Goal: Task Accomplishment & Management: Use online tool/utility

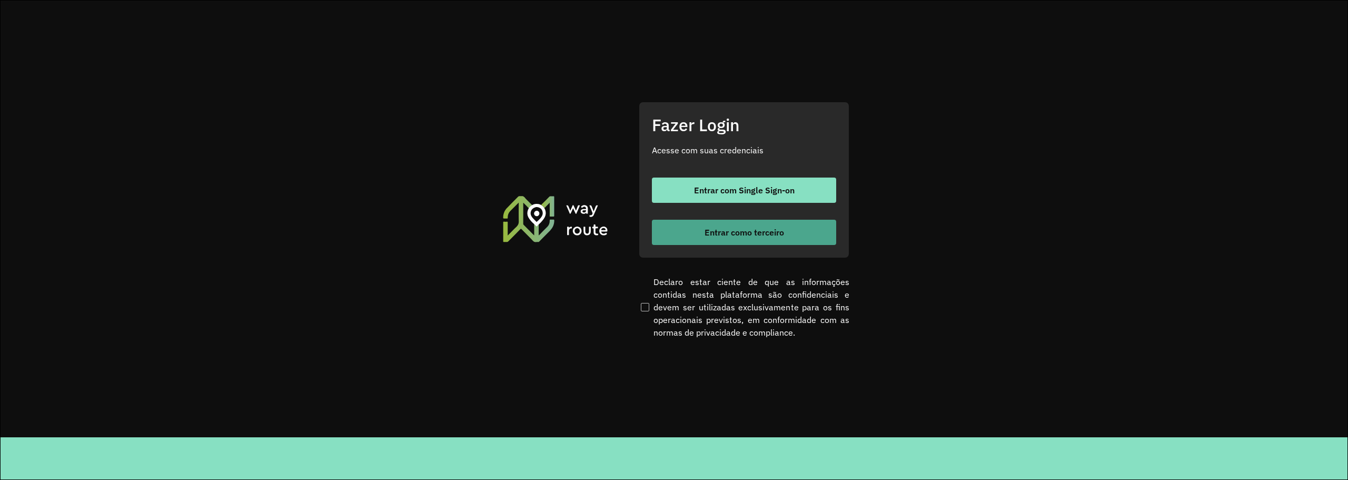
click at [797, 233] on button "Entrar como terceiro" at bounding box center [744, 232] width 184 height 25
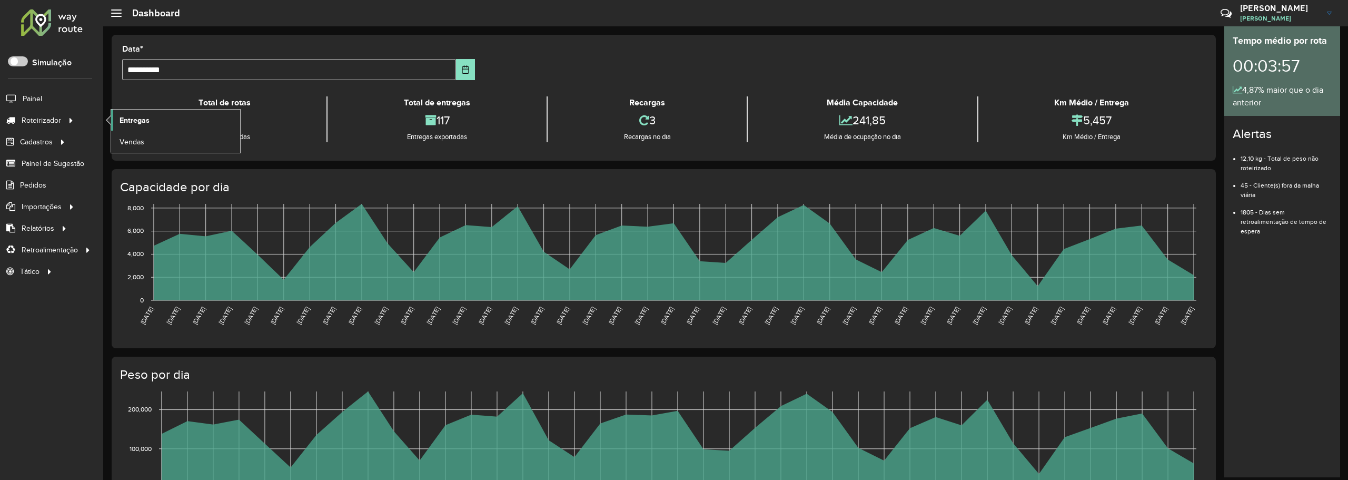
click at [125, 122] on span "Entregas" at bounding box center [135, 120] width 30 height 11
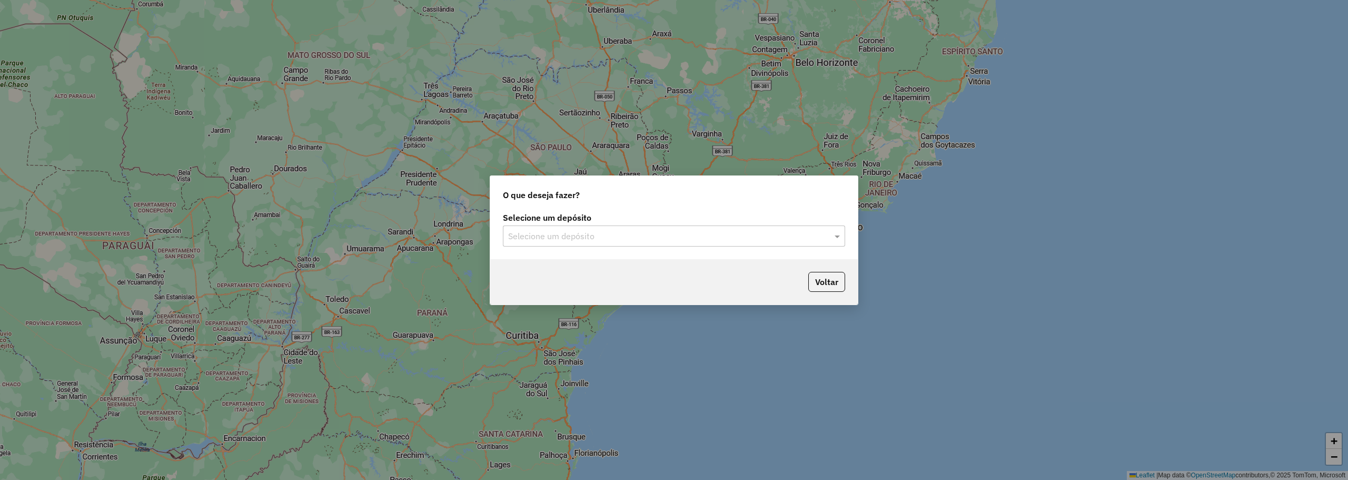
click at [626, 234] on input "text" at bounding box center [663, 236] width 311 height 13
click at [570, 273] on div "Atlântica" at bounding box center [673, 266] width 341 height 18
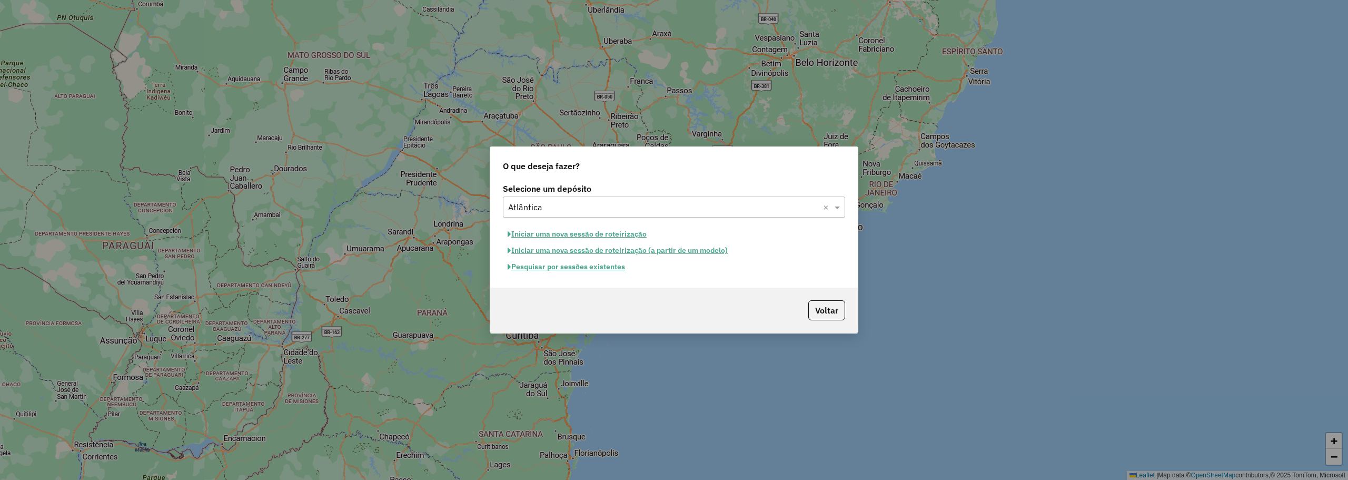
click at [580, 271] on button "Pesquisar por sessões existentes" at bounding box center [566, 266] width 127 height 16
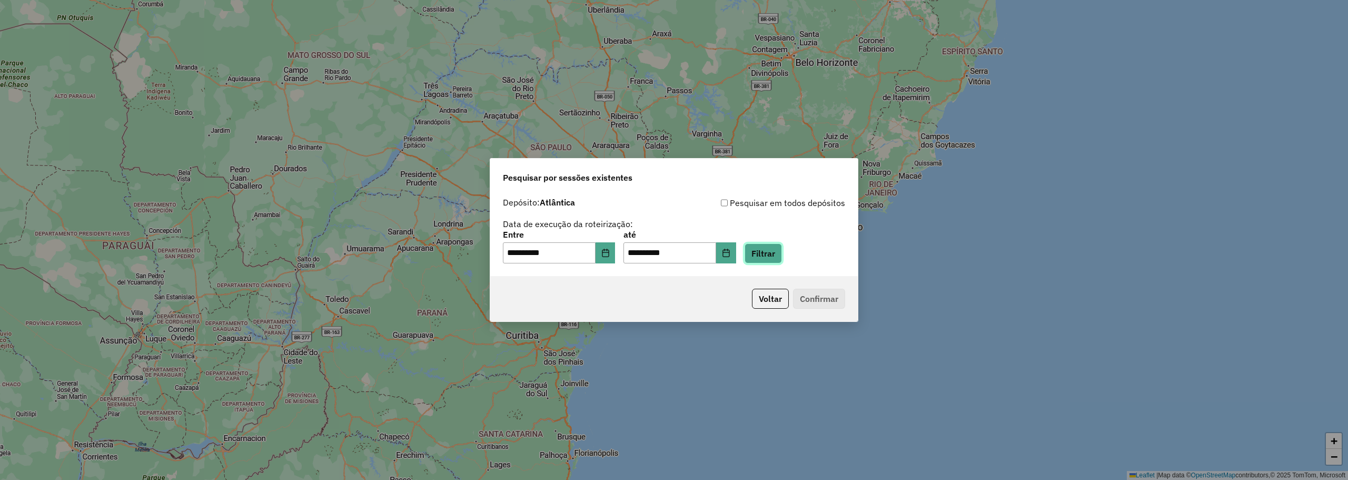
click at [782, 254] on button "Filtrar" at bounding box center [762, 253] width 37 height 20
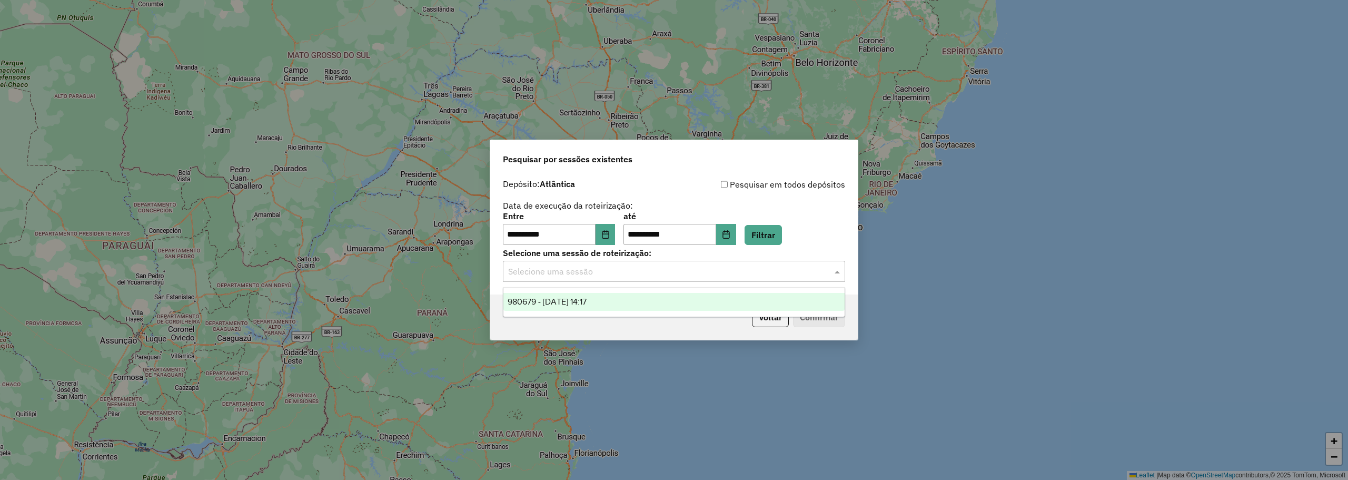
click at [740, 274] on input "text" at bounding box center [663, 271] width 311 height 13
click at [605, 304] on div "980679 - 18/08/2025 14:17" at bounding box center [673, 302] width 341 height 18
click at [827, 317] on button "Confirmar" at bounding box center [819, 317] width 52 height 20
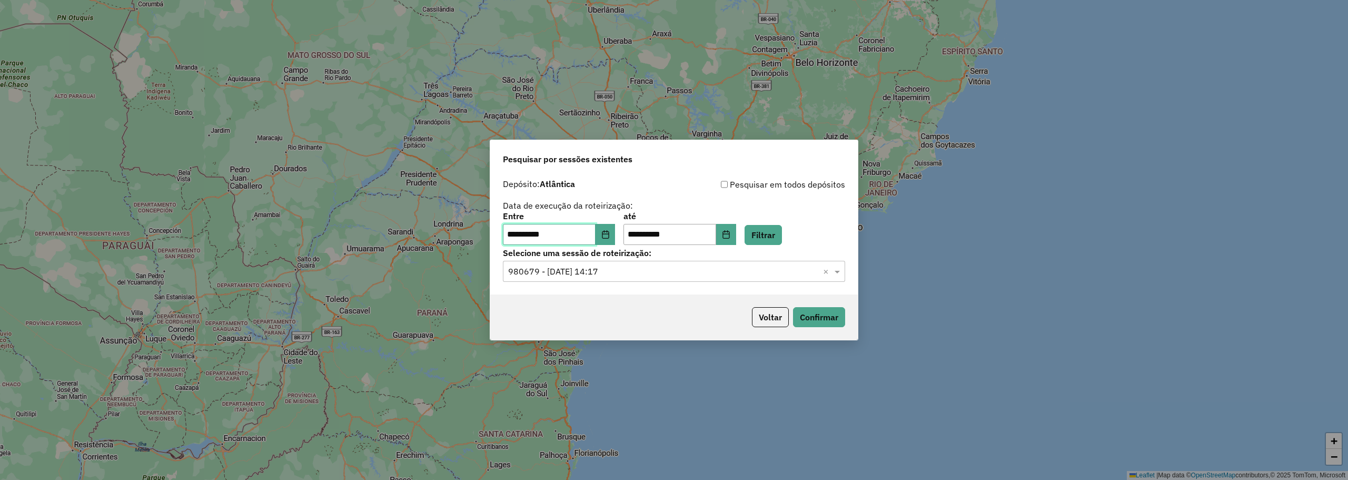
click at [511, 231] on input "**********" at bounding box center [549, 234] width 93 height 21
type input "**********"
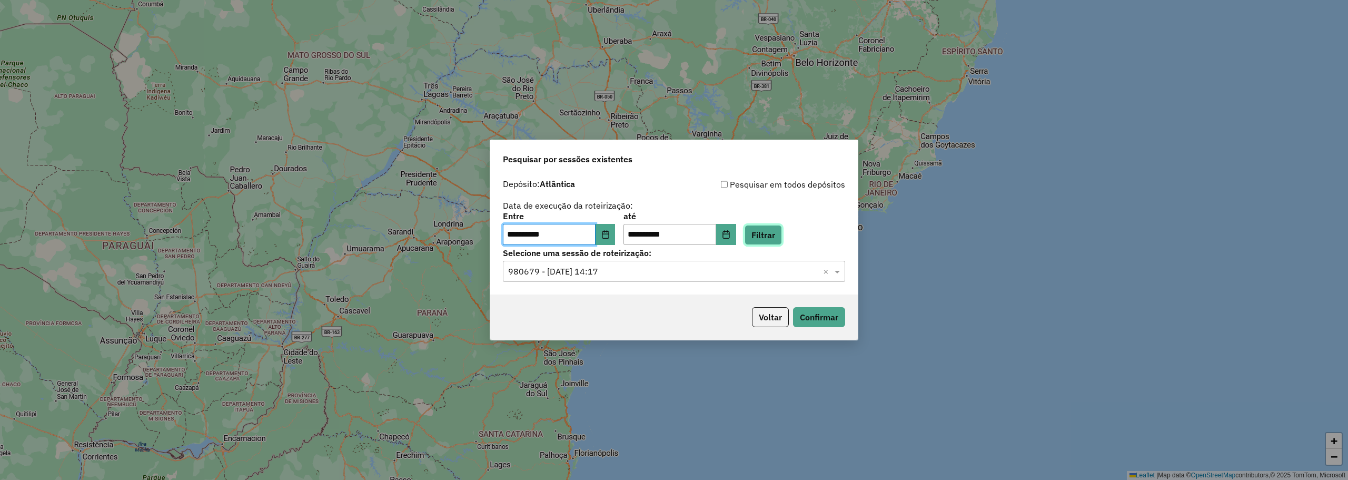
click at [782, 227] on button "Filtrar" at bounding box center [762, 235] width 37 height 20
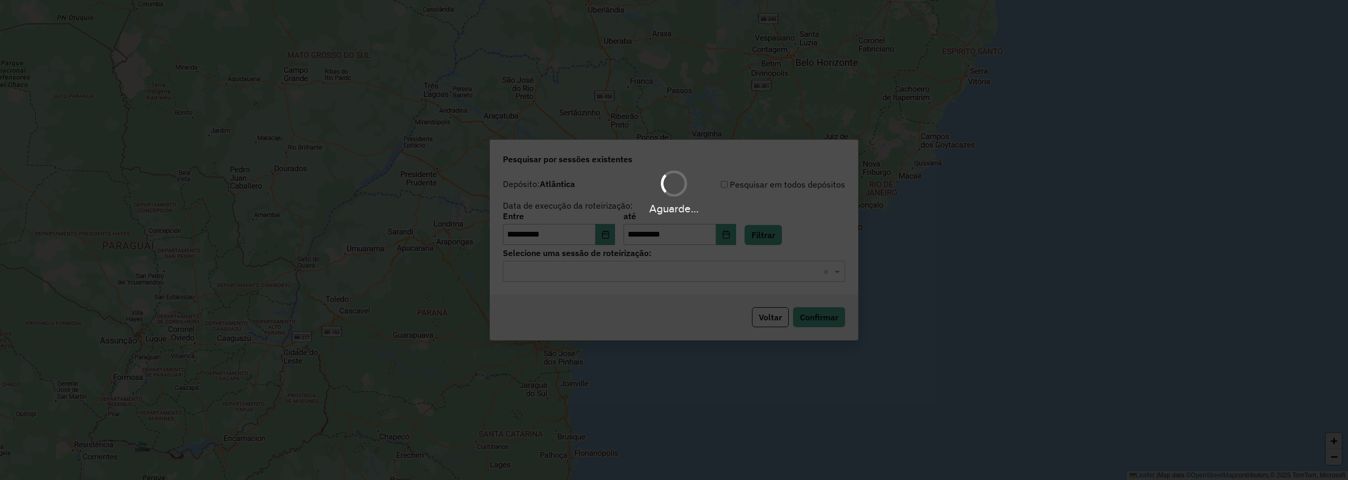
click at [737, 273] on hb-app "**********" at bounding box center [674, 240] width 1348 height 480
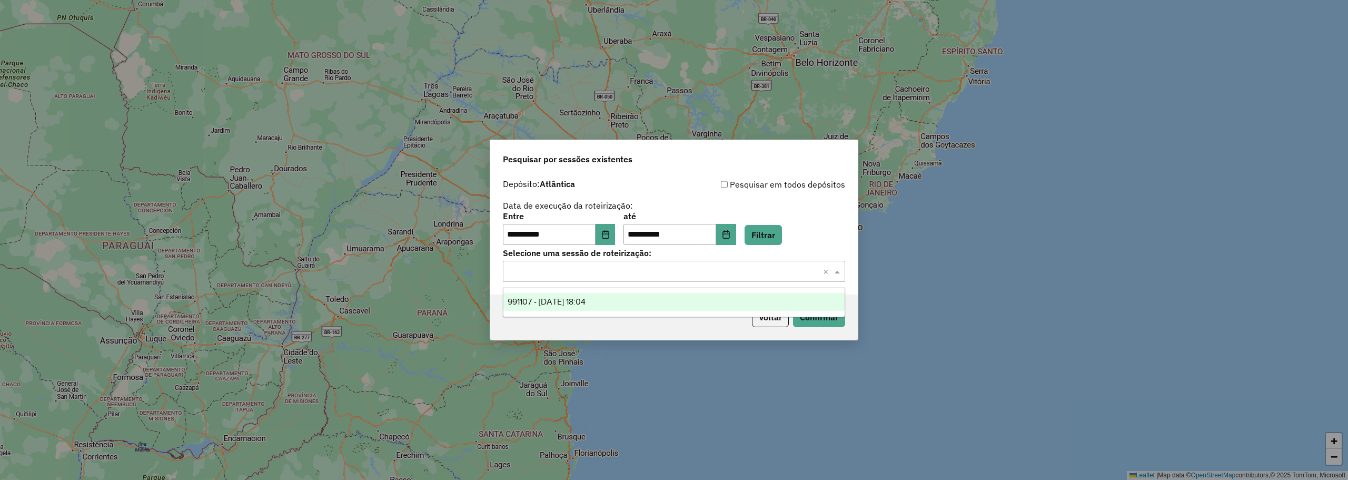
click at [737, 273] on input "text" at bounding box center [663, 271] width 311 height 13
click at [581, 301] on span "991107 - 19/08/2025 18:04" at bounding box center [547, 301] width 78 height 9
click at [825, 315] on button "Confirmar" at bounding box center [819, 317] width 52 height 20
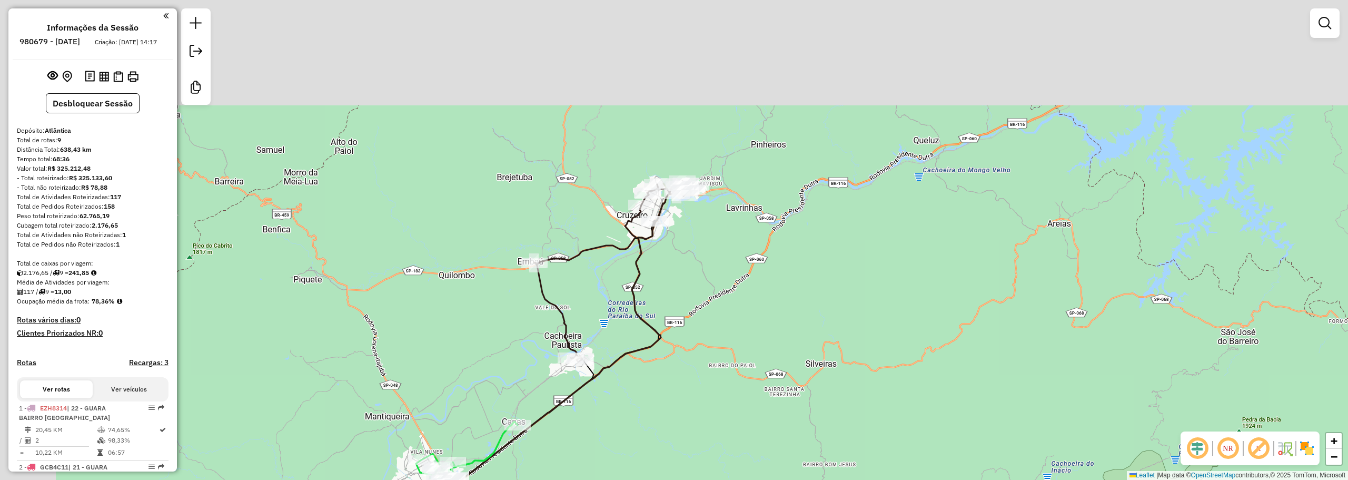
drag, startPoint x: 772, startPoint y: 287, endPoint x: 783, endPoint y: 305, distance: 20.6
click at [783, 305] on div "Janela de atendimento Grade de atendimento Capacidade Transportadoras Veículos …" at bounding box center [674, 240] width 1348 height 480
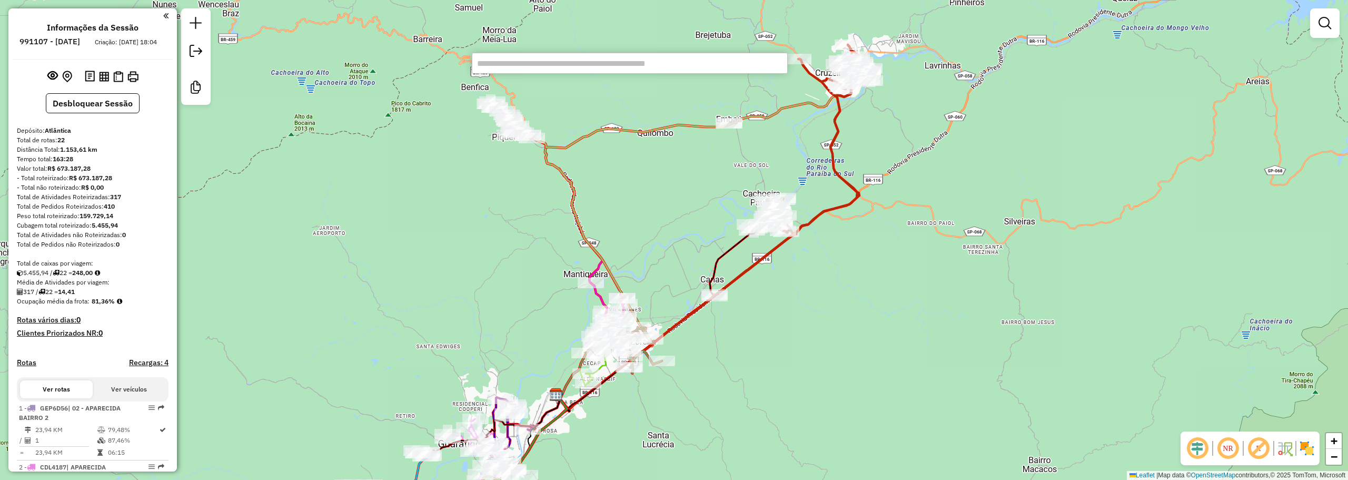
paste input "*****"
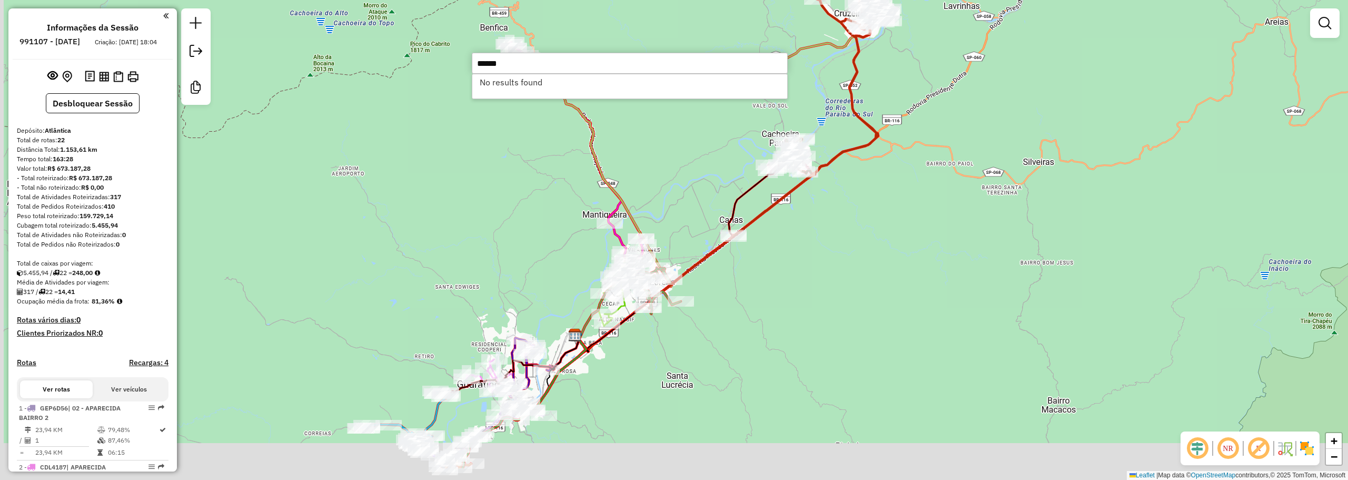
drag, startPoint x: 670, startPoint y: 222, endPoint x: 689, endPoint y: 163, distance: 62.4
click at [689, 163] on div "Janela de atendimento Grade de atendimento Capacidade Transportadoras Veículos …" at bounding box center [674, 240] width 1348 height 480
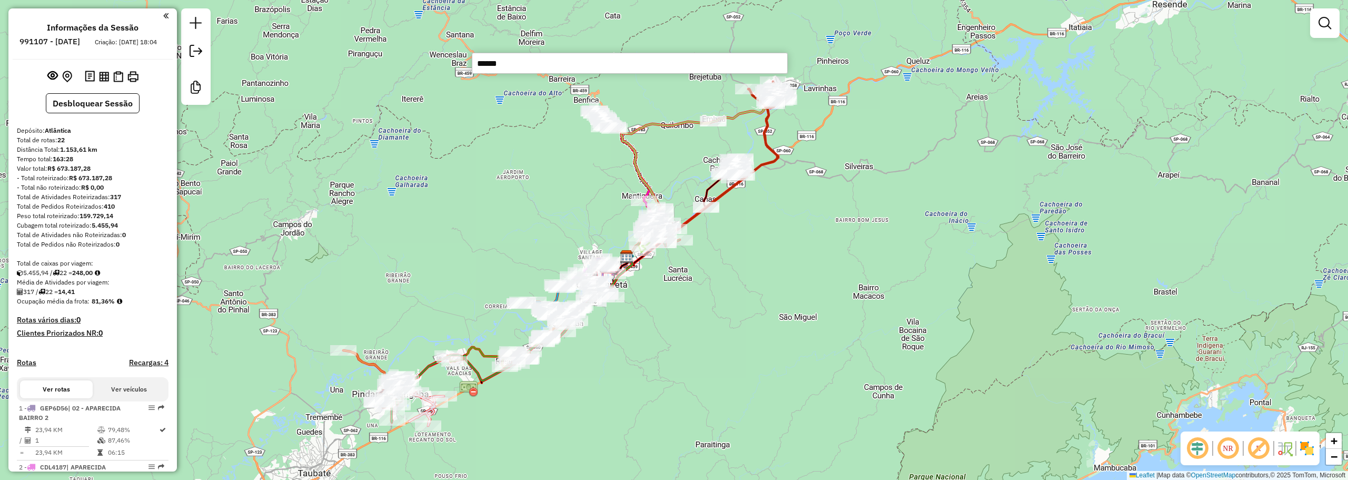
click at [537, 72] on input "*****" at bounding box center [630, 63] width 316 height 21
click at [510, 73] on input "*****" at bounding box center [630, 63] width 316 height 21
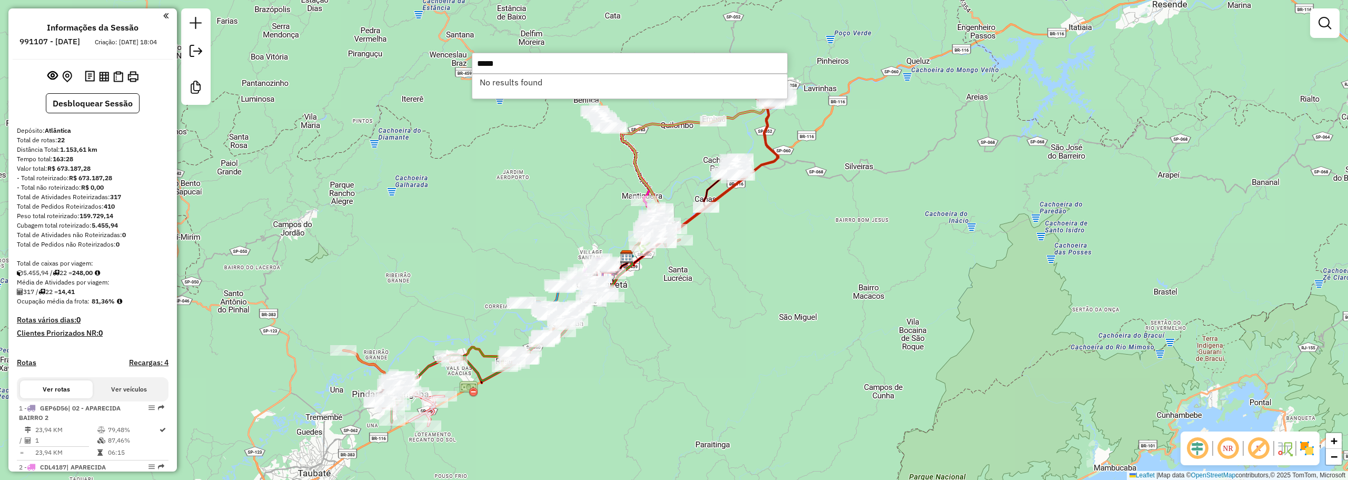
type input "*****"
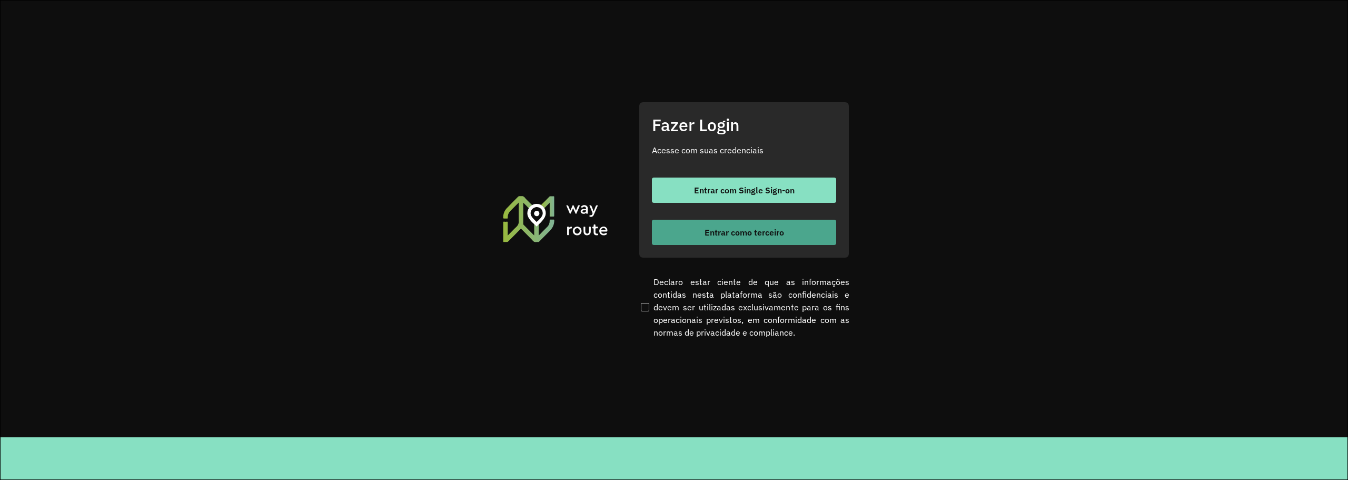
click at [720, 234] on span "Entrar como terceiro" at bounding box center [743, 232] width 79 height 8
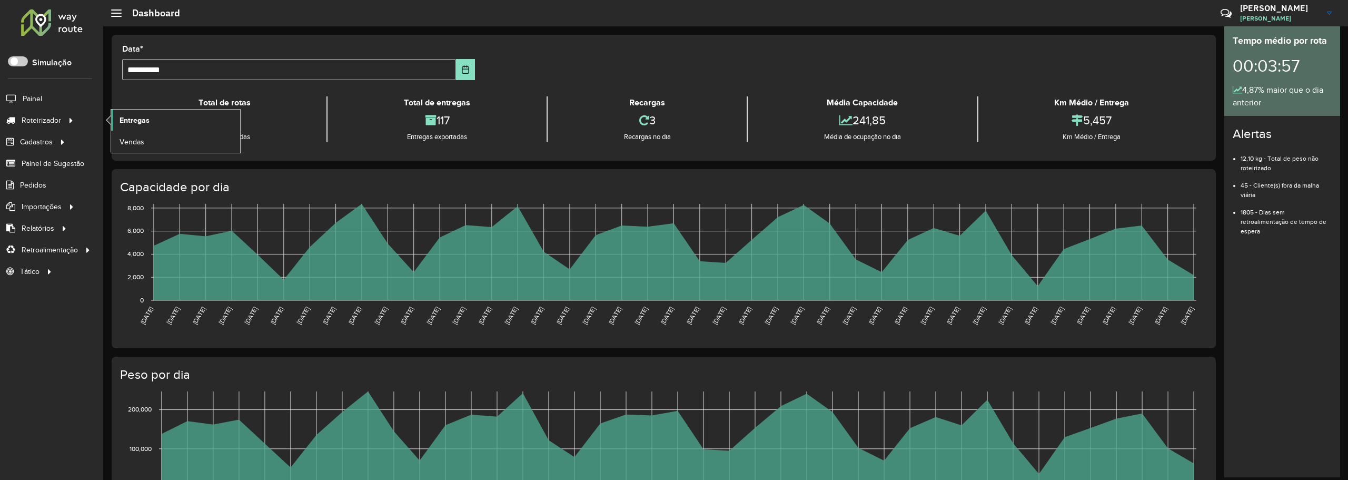
click at [123, 115] on span "Entregas" at bounding box center [135, 120] width 30 height 11
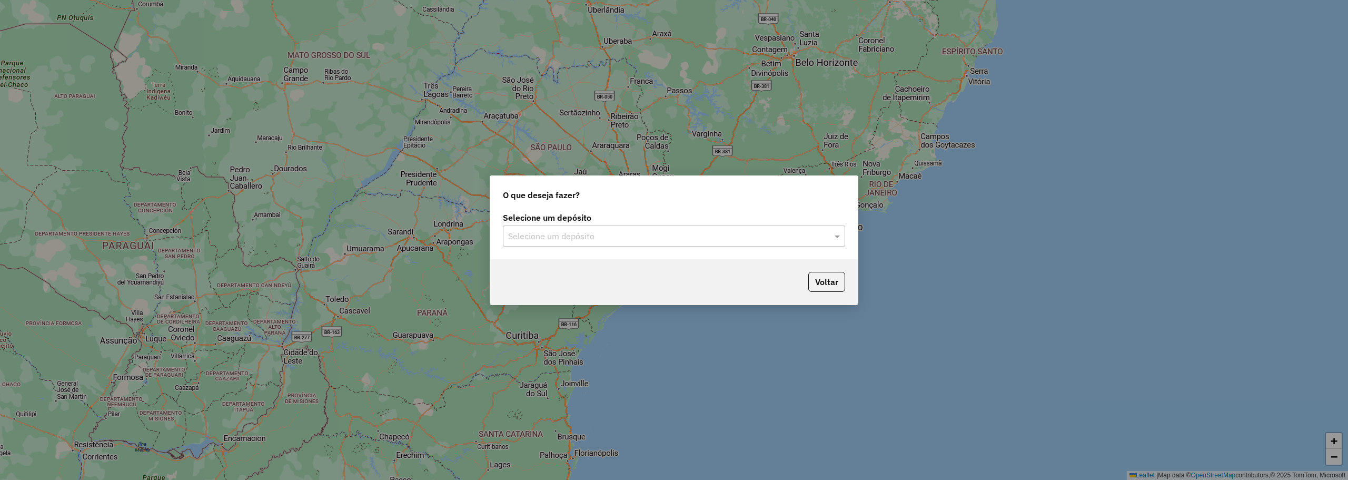
click at [583, 237] on input "text" at bounding box center [663, 236] width 311 height 13
click at [549, 264] on div "Atlântica" at bounding box center [673, 266] width 341 height 18
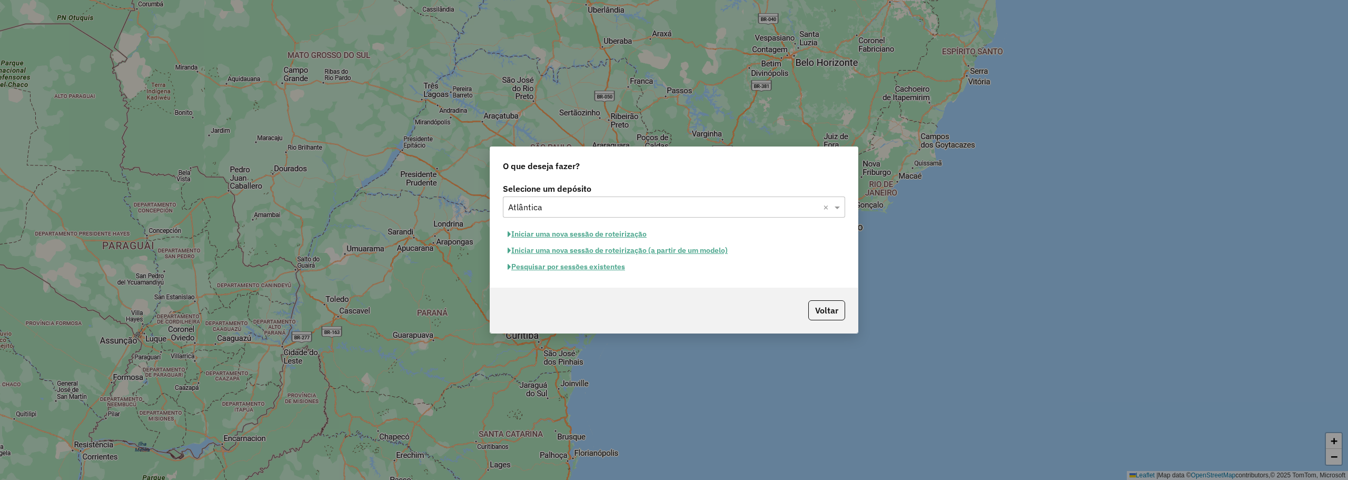
drag, startPoint x: 561, startPoint y: 232, endPoint x: 584, endPoint y: 234, distance: 23.8
click at [561, 231] on button "Iniciar uma nova sessão de roteirização" at bounding box center [577, 234] width 148 height 16
select select "*"
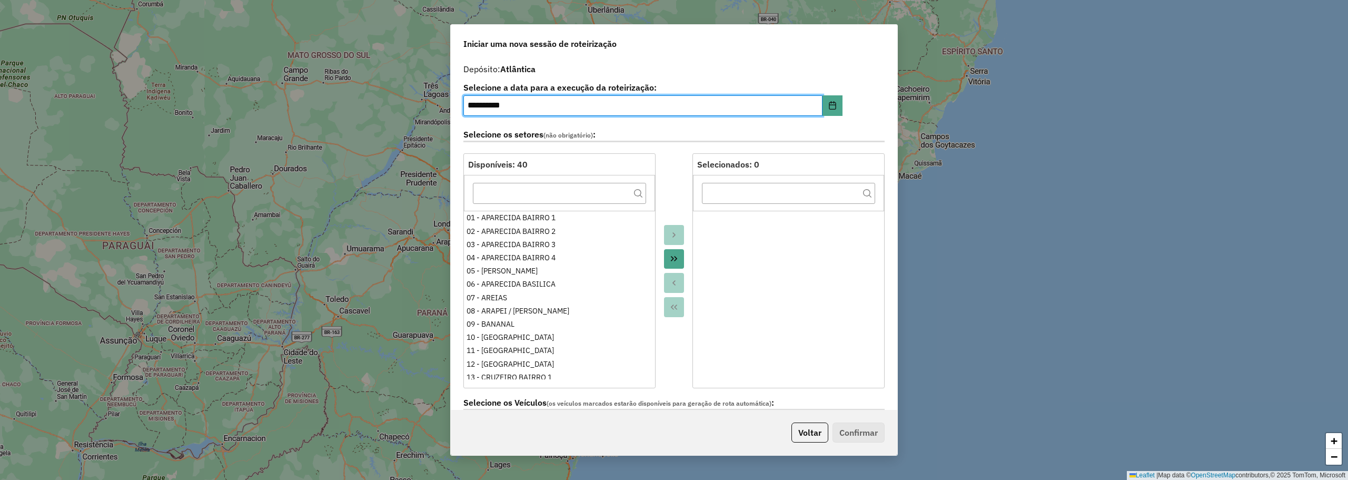
click at [675, 257] on icon "Move All to Target" at bounding box center [674, 258] width 8 height 8
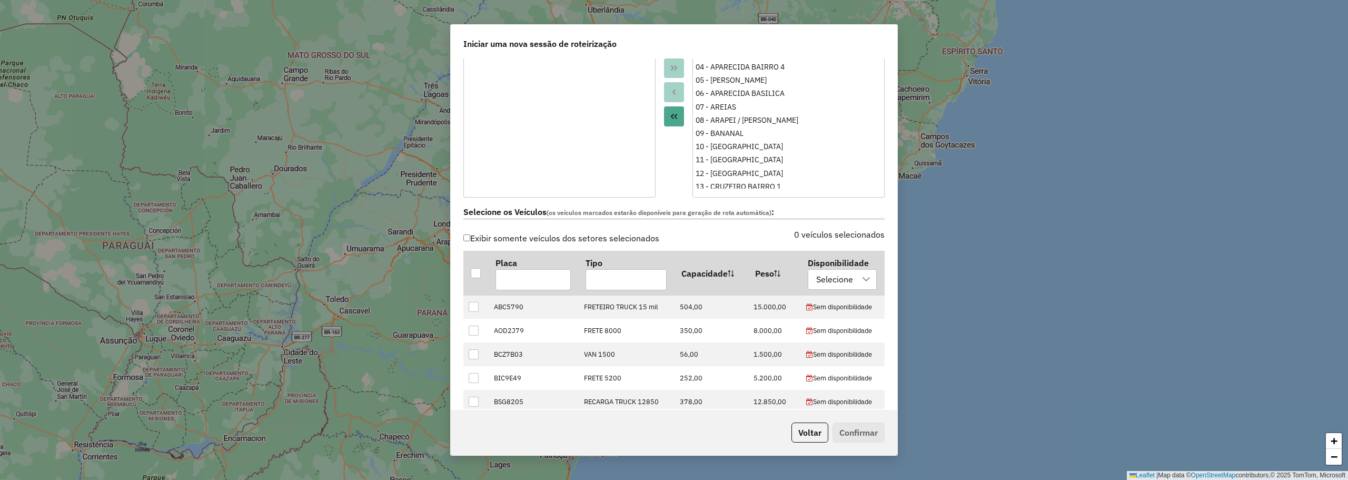
scroll to position [421, 0]
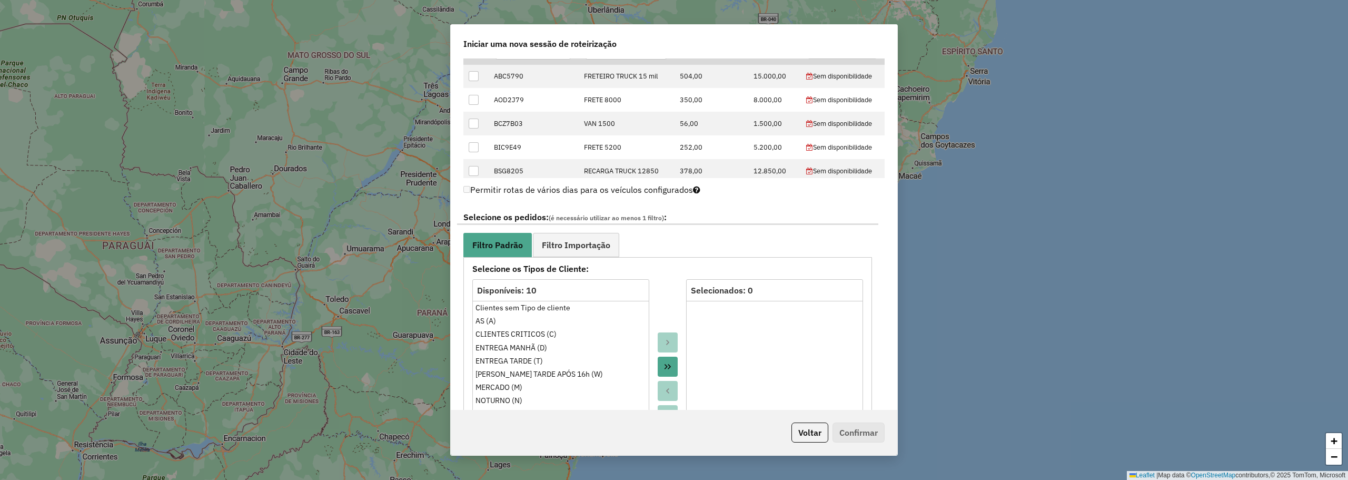
click at [671, 363] on button "Move All to Target" at bounding box center [668, 366] width 20 height 20
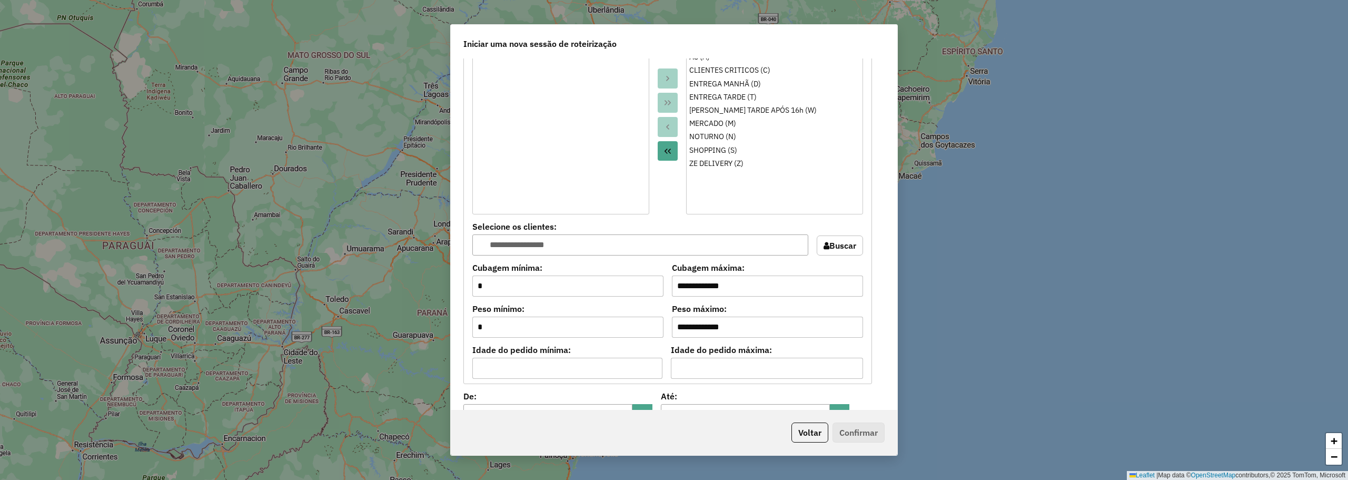
scroll to position [842, 0]
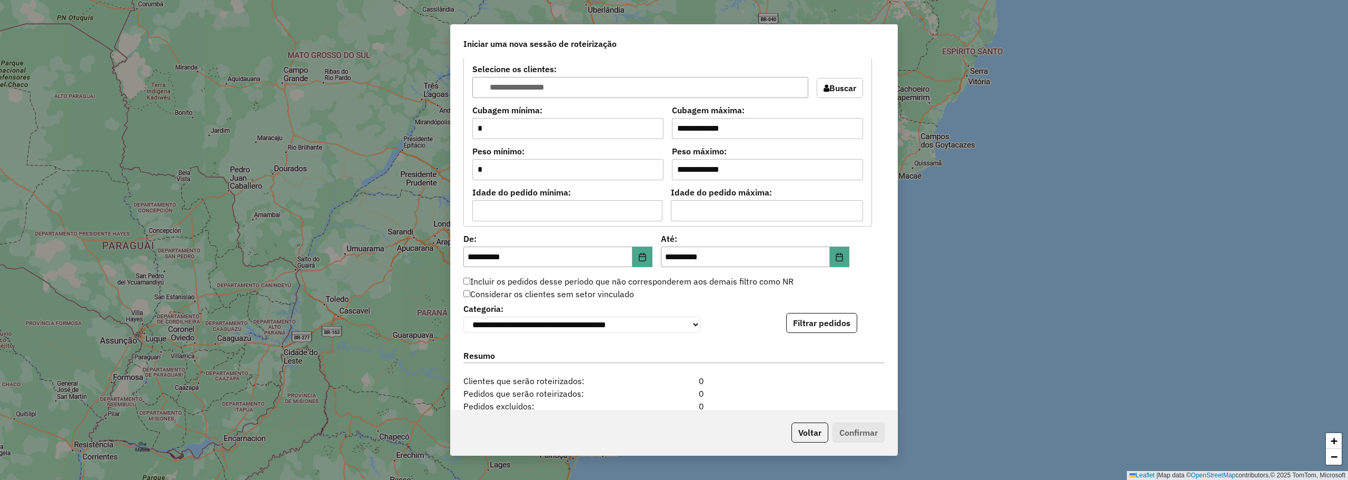
click at [824, 324] on button "Filtrar pedidos" at bounding box center [821, 323] width 71 height 20
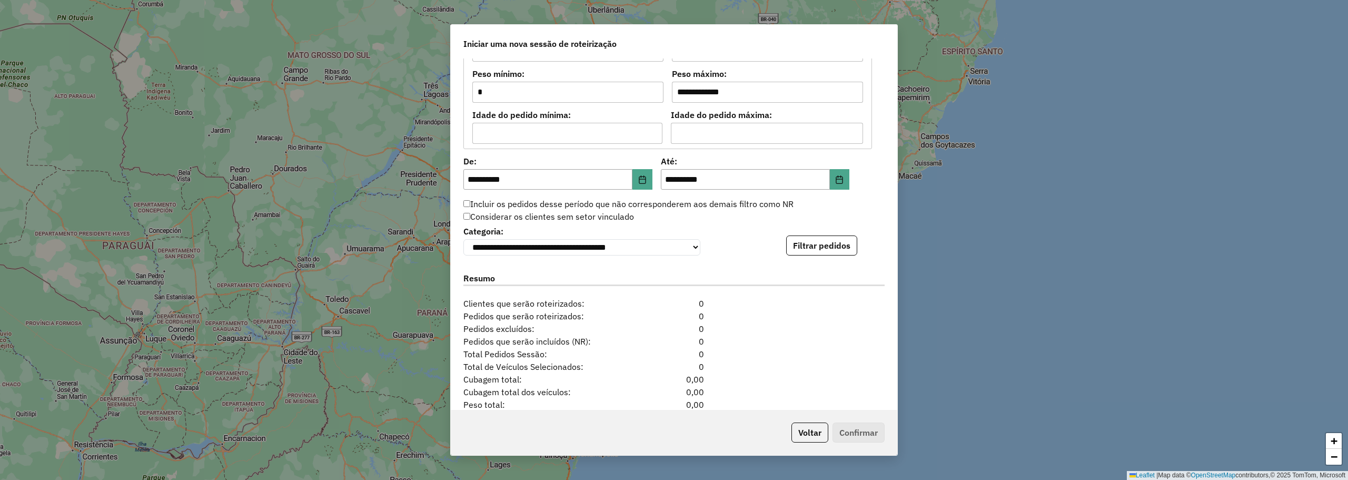
scroll to position [983, 0]
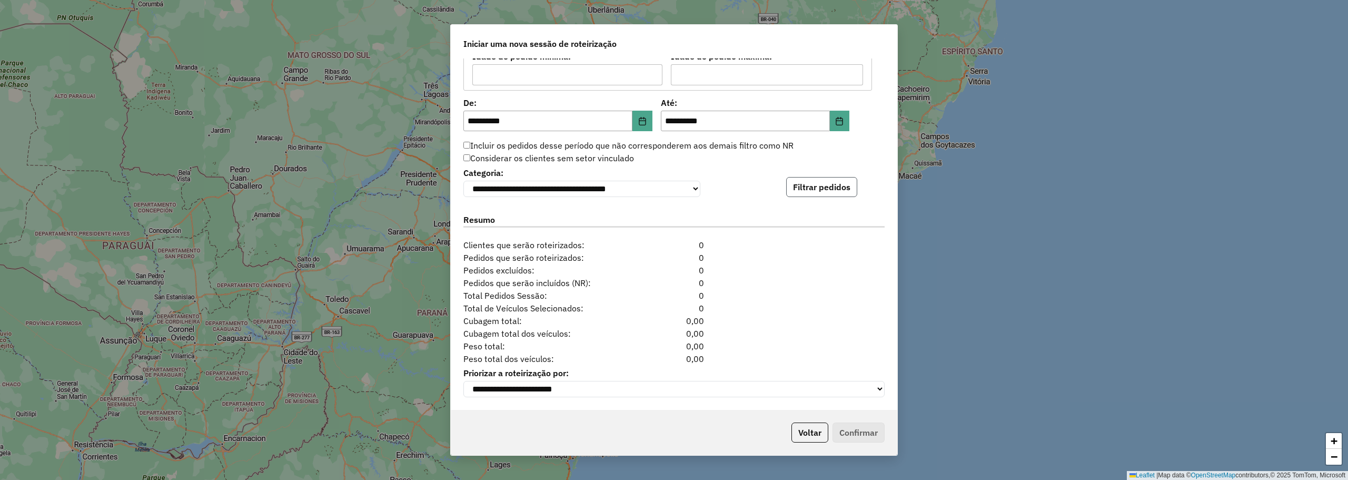
click at [814, 188] on button "Filtrar pedidos" at bounding box center [821, 187] width 71 height 20
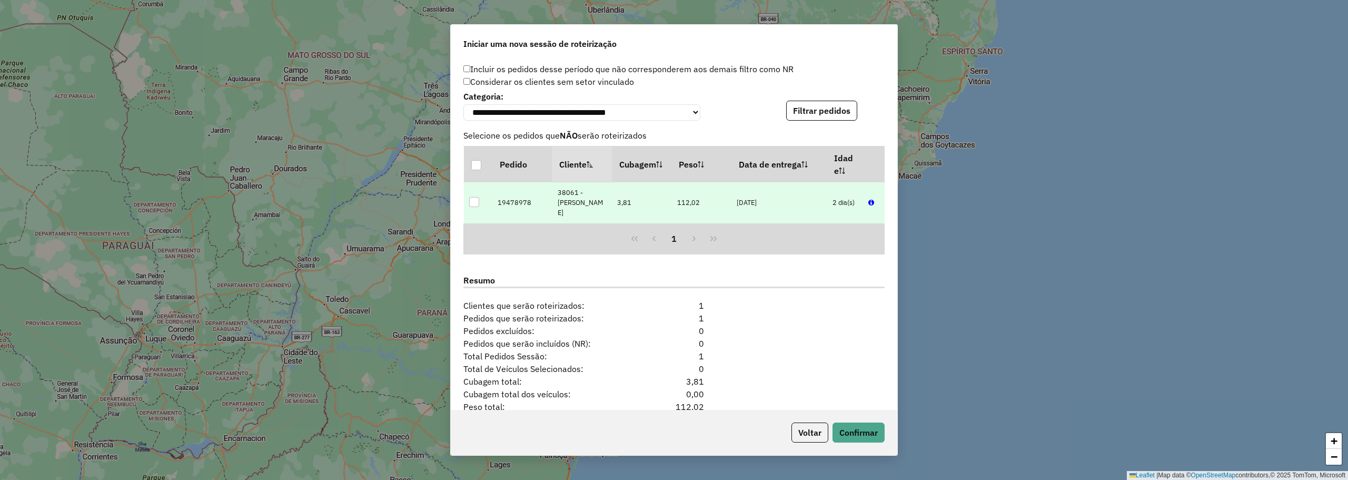
scroll to position [1110, 0]
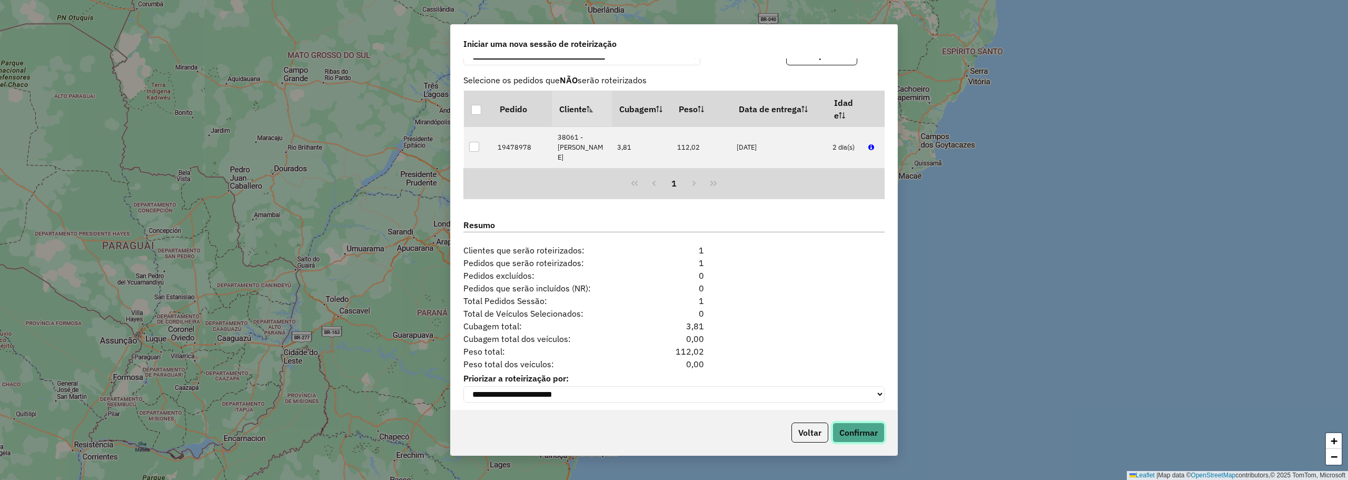
click at [862, 434] on button "Confirmar" at bounding box center [858, 432] width 52 height 20
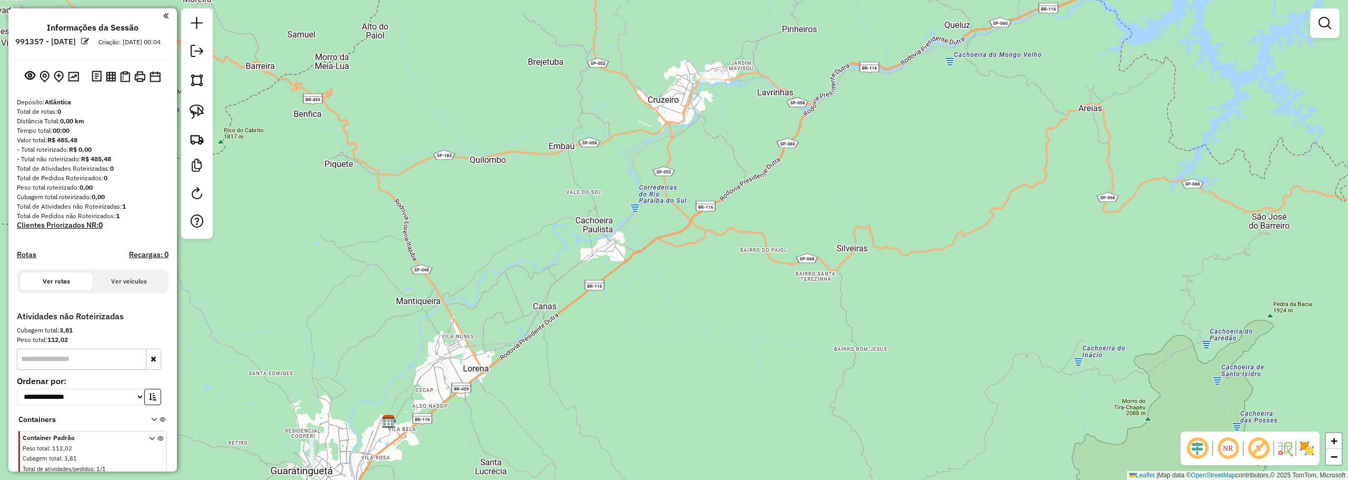
drag, startPoint x: 713, startPoint y: 136, endPoint x: 681, endPoint y: 213, distance: 83.0
click at [681, 212] on div "Janela de atendimento Grade de atendimento Capacidade Transportadoras Veículos …" at bounding box center [674, 240] width 1348 height 480
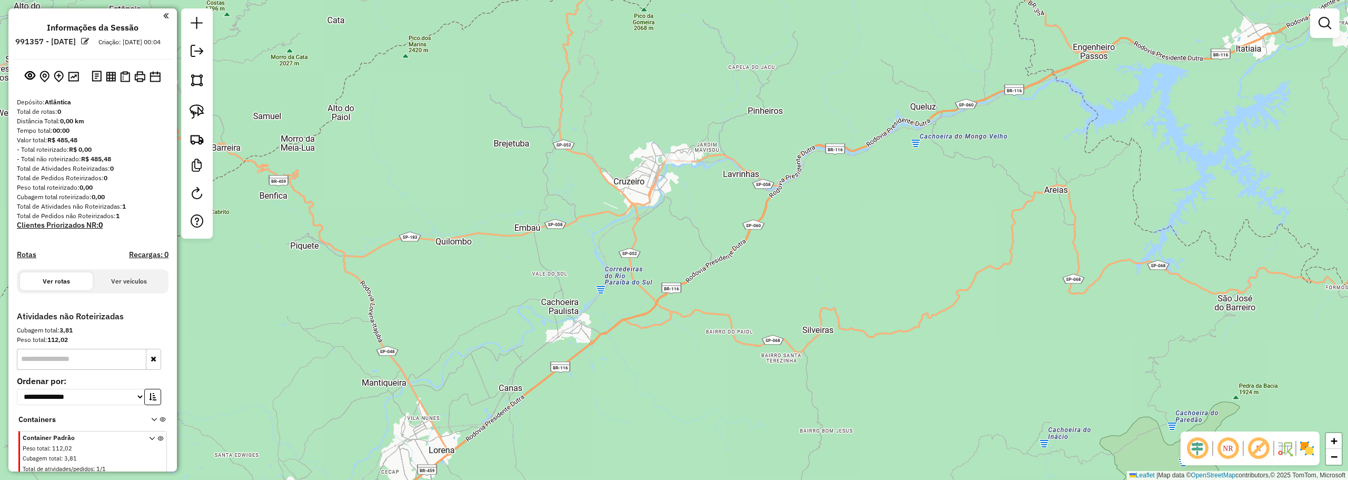
click at [196, 116] on img at bounding box center [197, 111] width 15 height 15
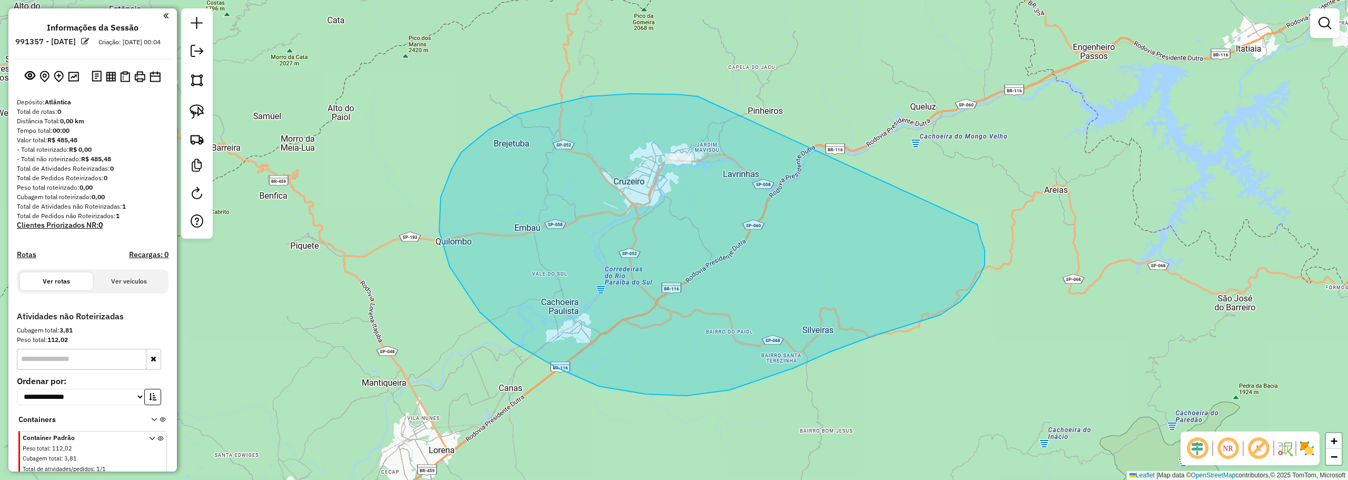
drag, startPoint x: 555, startPoint y: 104, endPoint x: 977, endPoint y: 224, distance: 438.4
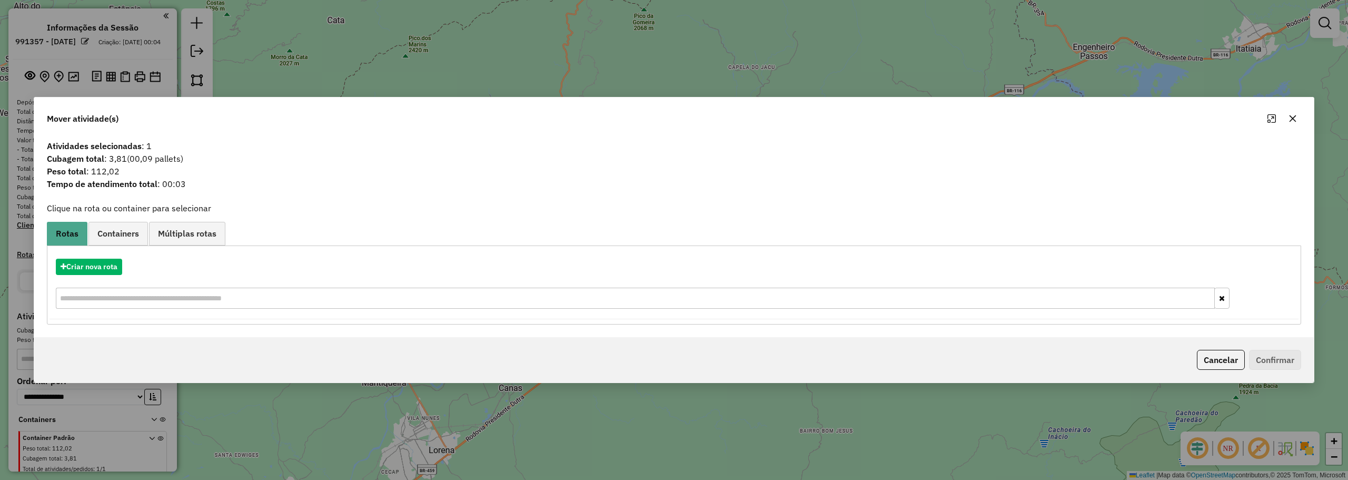
drag, startPoint x: 1296, startPoint y: 116, endPoint x: 988, endPoint y: 343, distance: 382.4
click at [1296, 116] on icon "button" at bounding box center [1292, 118] width 8 height 8
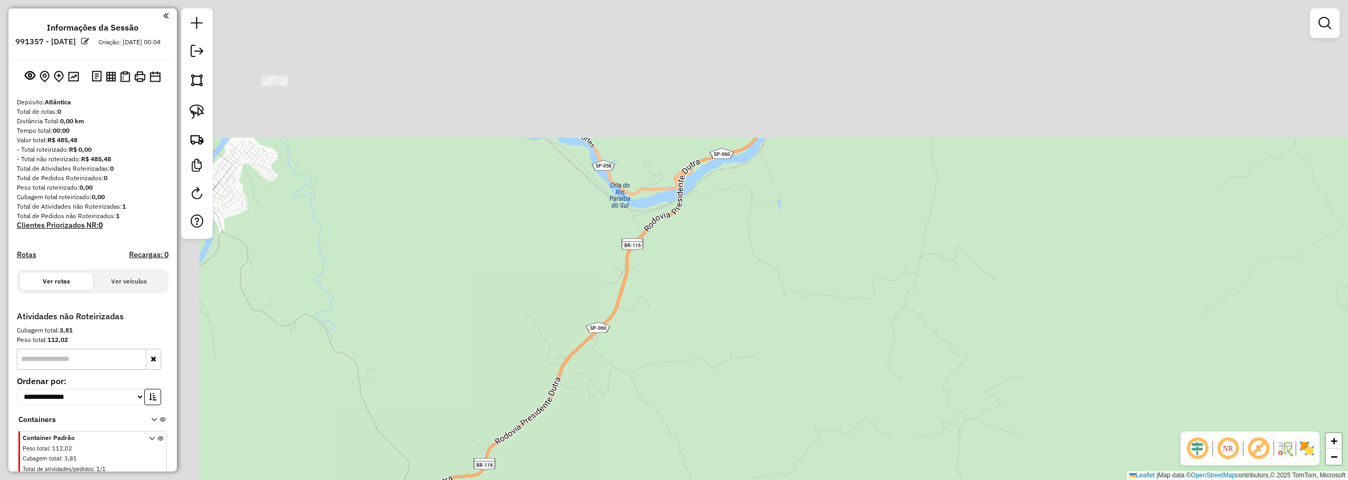
drag, startPoint x: 641, startPoint y: 140, endPoint x: 1076, endPoint y: 449, distance: 533.5
click at [1091, 479] on html "**********" at bounding box center [674, 240] width 1348 height 480
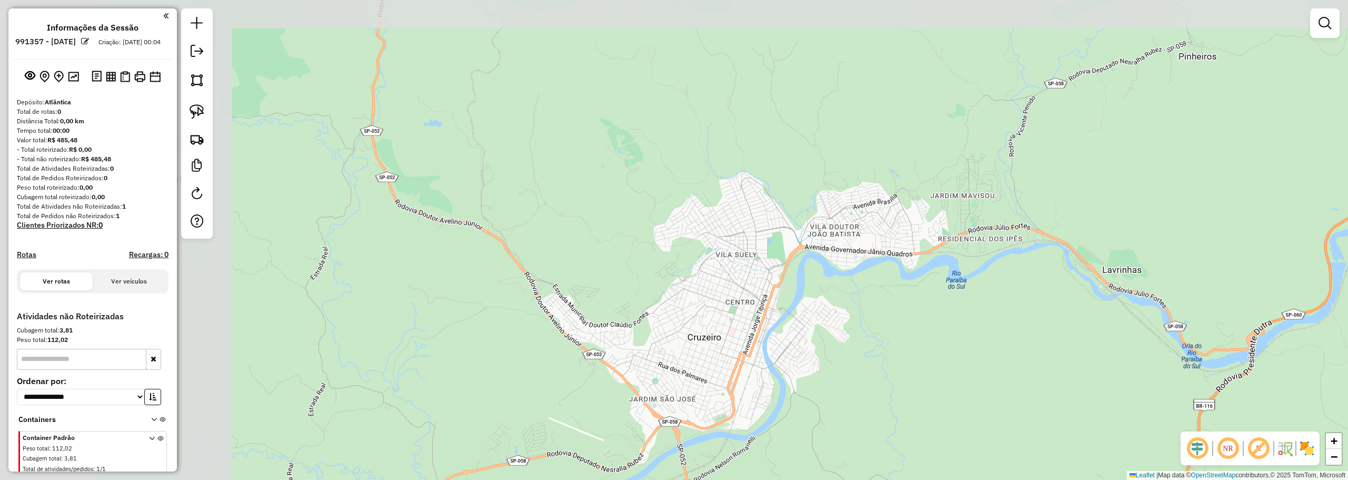
drag, startPoint x: 596, startPoint y: 306, endPoint x: 874, endPoint y: 346, distance: 280.3
click at [874, 347] on div "Janela de atendimento Grade de atendimento Capacidade Transportadoras Veículos …" at bounding box center [674, 240] width 1348 height 480
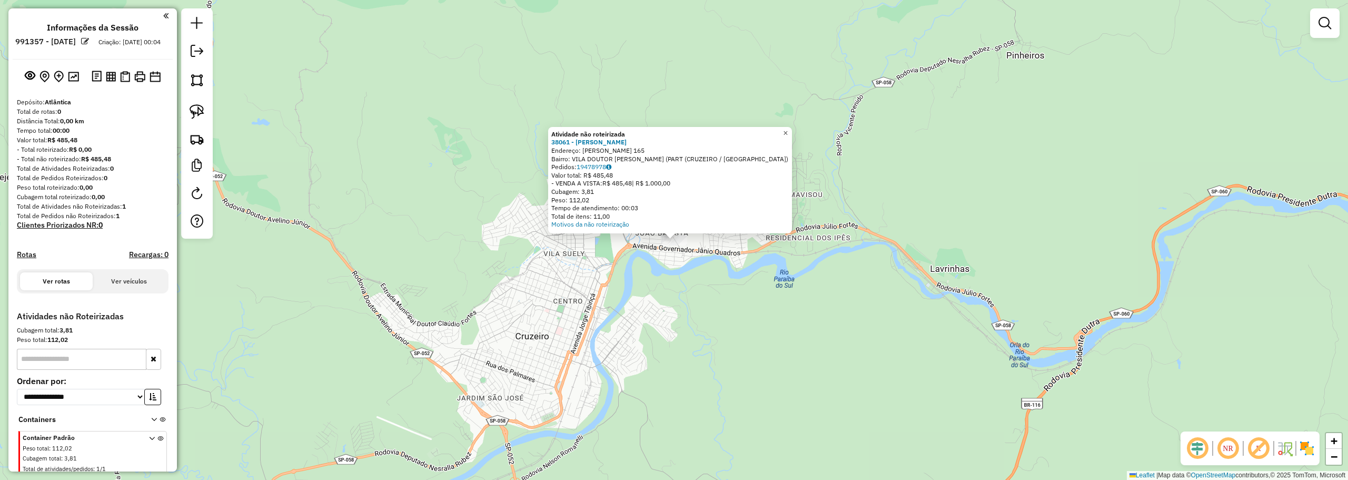
drag, startPoint x: 792, startPoint y: 131, endPoint x: 795, endPoint y: 144, distance: 13.5
click at [788, 131] on span "×" at bounding box center [785, 132] width 5 height 9
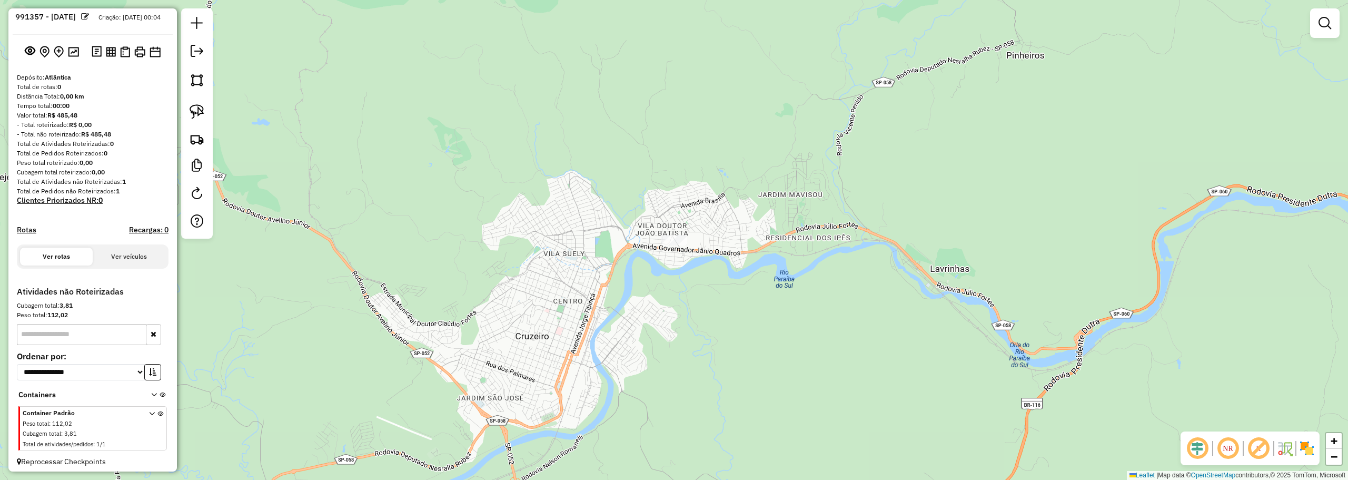
scroll to position [38, 0]
